Goal: Task Accomplishment & Management: Manage account settings

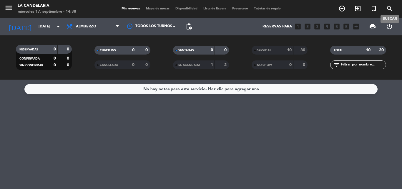
click at [389, 8] on icon "search" at bounding box center [389, 8] width 7 height 7
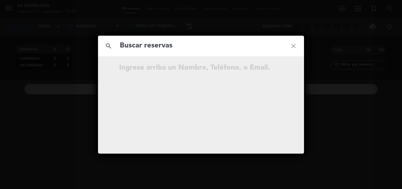
click at [164, 46] on input "text" at bounding box center [201, 46] width 164 height 12
type input "aVsWT9"
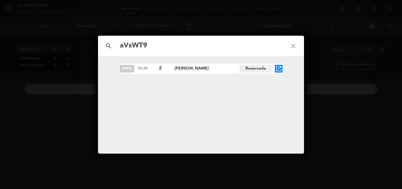
click at [281, 70] on icon "open_in_new" at bounding box center [278, 68] width 7 height 7
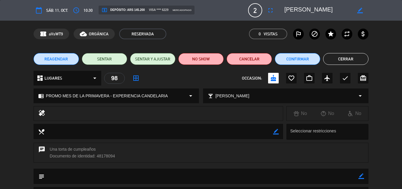
drag, startPoint x: 97, startPoint y: 157, endPoint x: 115, endPoint y: 155, distance: 18.3
click at [115, 155] on div "chat Una torta de cumpleaños Documento de identidad: 48178094" at bounding box center [201, 152] width 335 height 20
copy div "48178094"
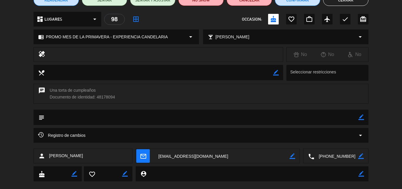
drag, startPoint x: 49, startPoint y: 153, endPoint x: 90, endPoint y: 156, distance: 41.3
click at [90, 156] on div "person [PERSON_NAME]" at bounding box center [83, 155] width 99 height 15
copy span "[PERSON_NAME]"
click at [238, 176] on textarea at bounding box center [253, 173] width 212 height 15
click at [209, 154] on textarea at bounding box center [222, 156] width 136 height 15
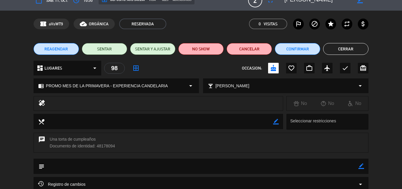
scroll to position [0, 0]
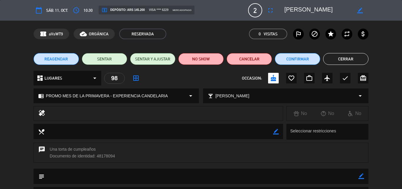
drag, startPoint x: 360, startPoint y: 175, endPoint x: 314, endPoint y: 164, distance: 47.6
click at [360, 175] on icon "border_color" at bounding box center [362, 176] width 6 height 6
click at [57, 176] on textarea at bounding box center [201, 175] width 314 height 15
paste textarea "B 0007-00006248"
type textarea "B 0007-00006248"
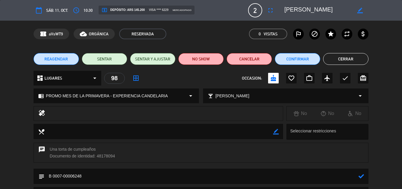
click at [362, 177] on icon at bounding box center [362, 176] width 6 height 6
click at [295, 59] on button "Confirmar" at bounding box center [297, 59] width 45 height 12
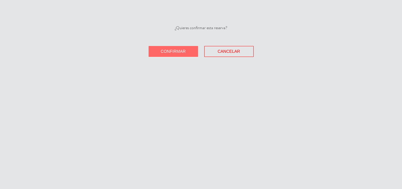
click at [168, 52] on span "Confirmar" at bounding box center [173, 51] width 25 height 5
